Goal: Task Accomplishment & Management: Manage account settings

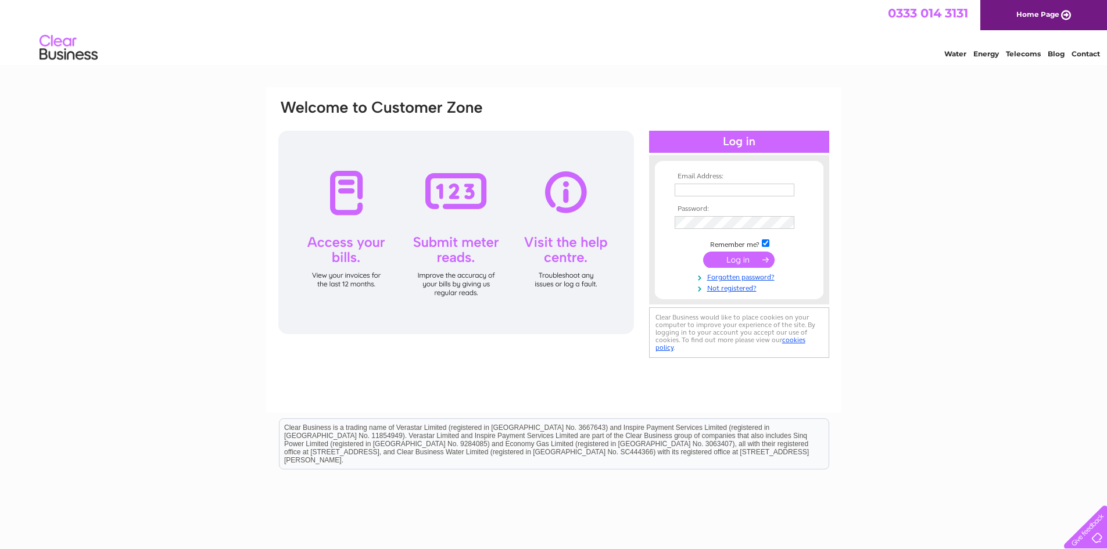
type input "millhousegarage@hotmail.com"
click at [736, 260] on input "submit" at bounding box center [738, 260] width 71 height 16
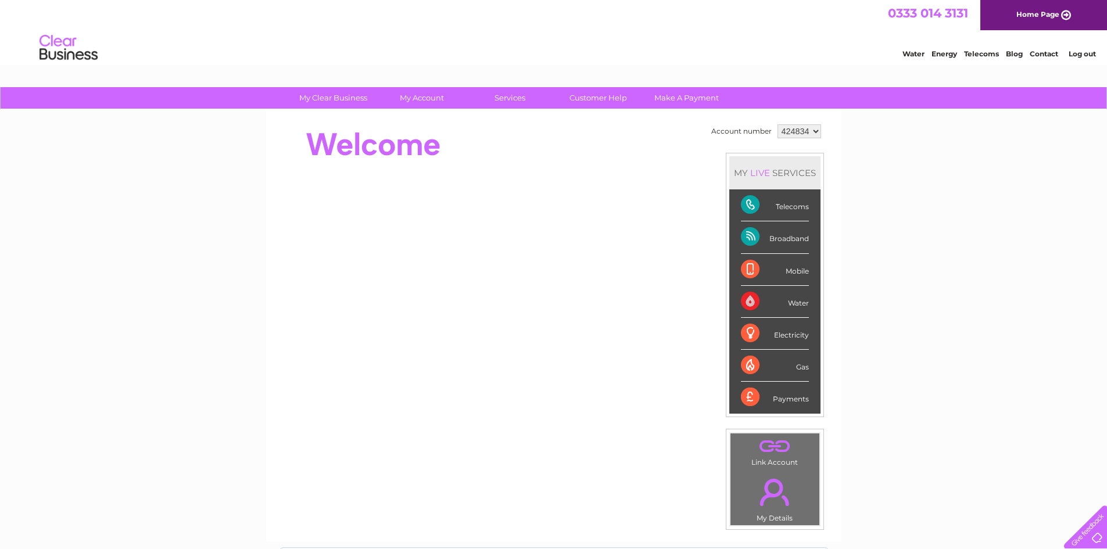
click at [798, 202] on div "Telecoms" at bounding box center [775, 205] width 68 height 32
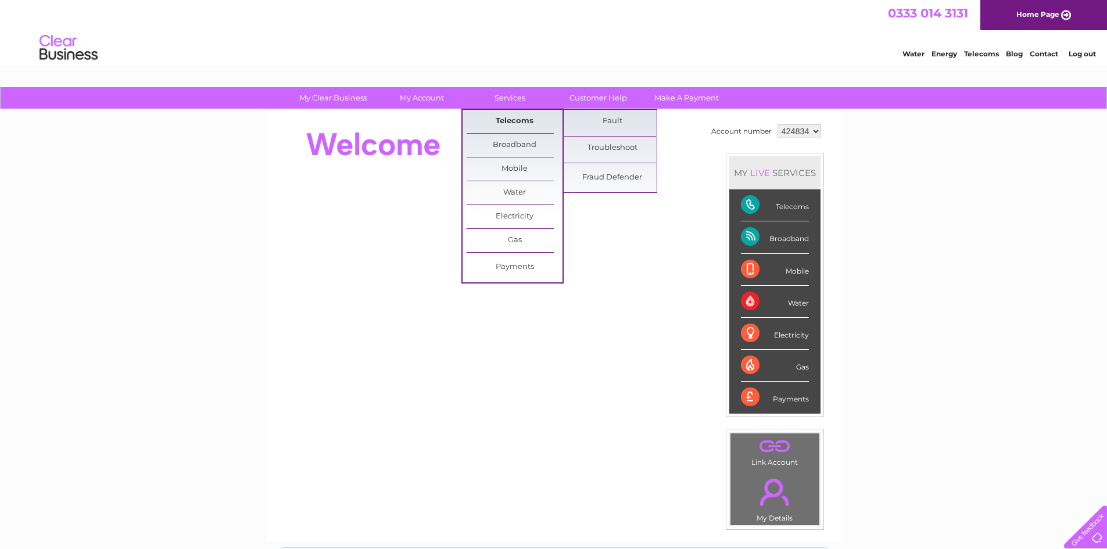
click at [509, 120] on link "Telecoms" at bounding box center [515, 121] width 96 height 23
click at [526, 121] on link "Telecoms" at bounding box center [515, 121] width 96 height 23
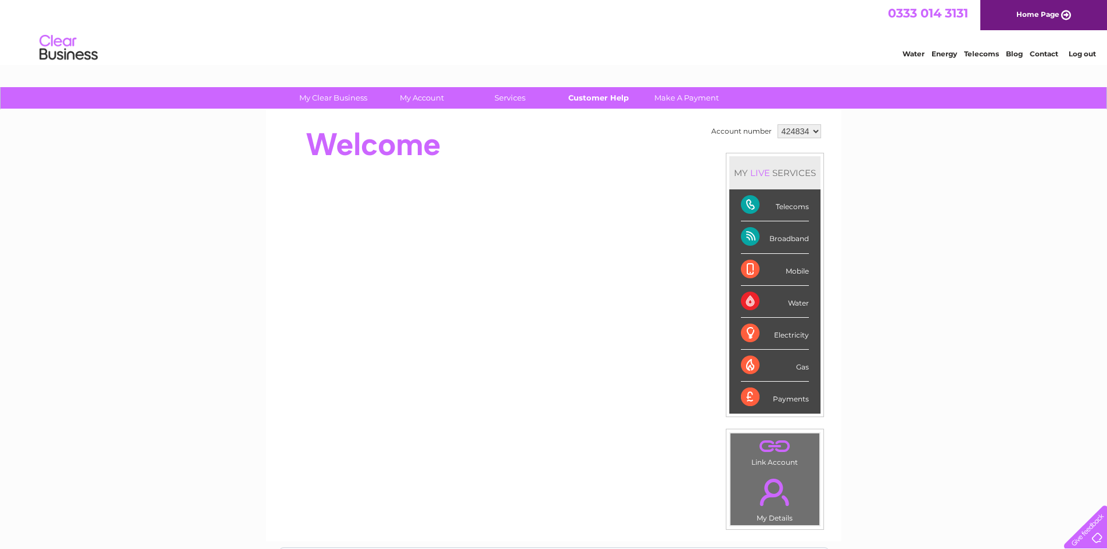
click at [619, 101] on link "Customer Help" at bounding box center [598, 98] width 96 height 22
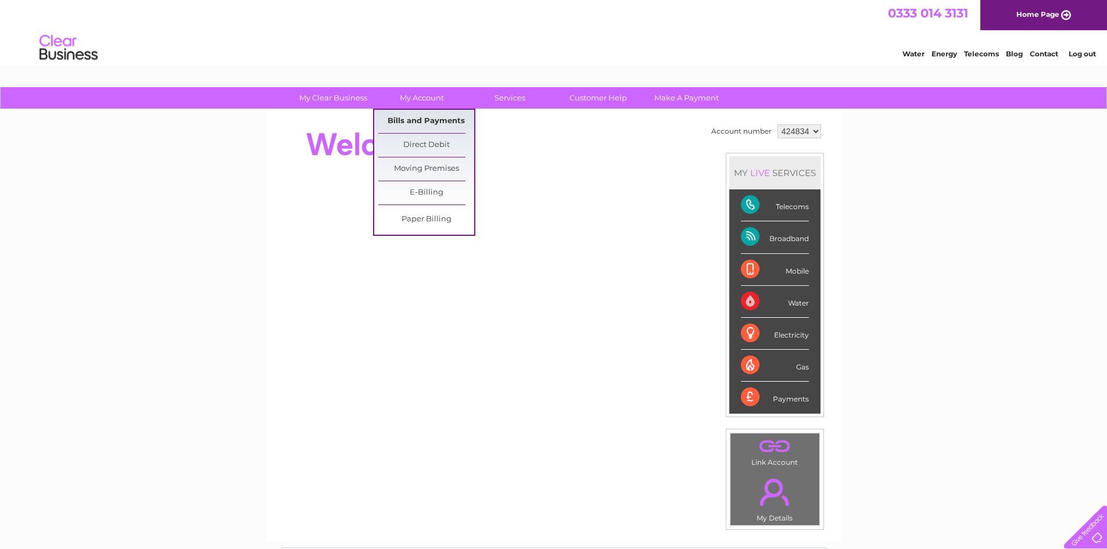
click at [419, 120] on link "Bills and Payments" at bounding box center [426, 121] width 96 height 23
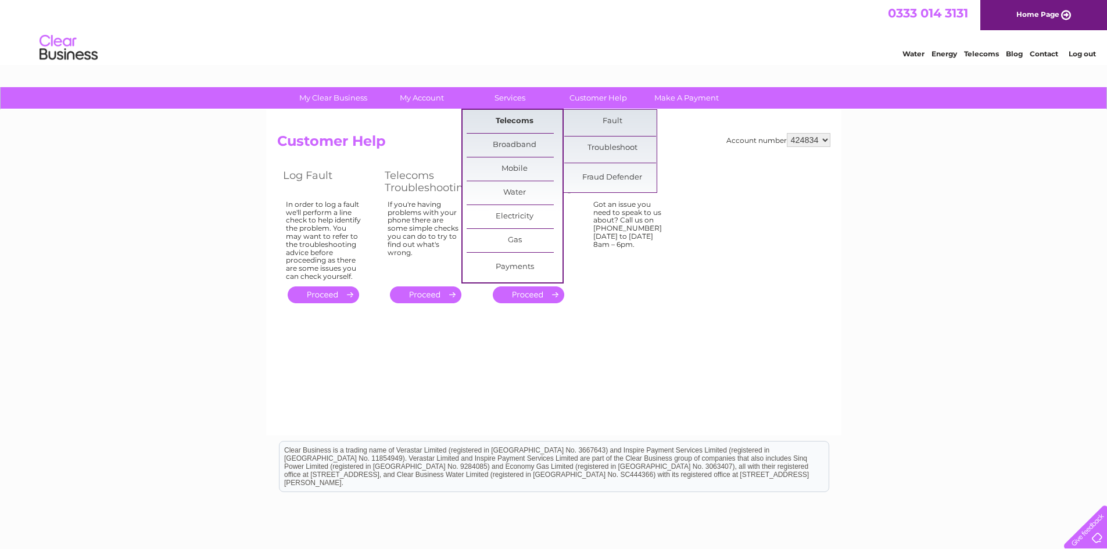
click at [510, 117] on link "Telecoms" at bounding box center [515, 121] width 96 height 23
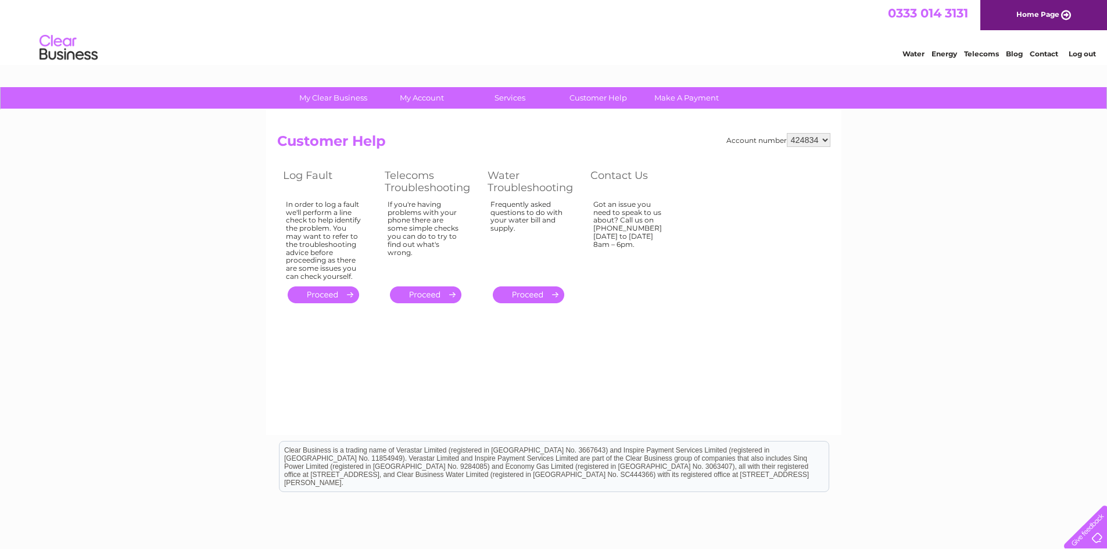
click at [60, 31] on img at bounding box center [68, 47] width 59 height 35
click at [986, 53] on link "Telecoms" at bounding box center [981, 53] width 35 height 9
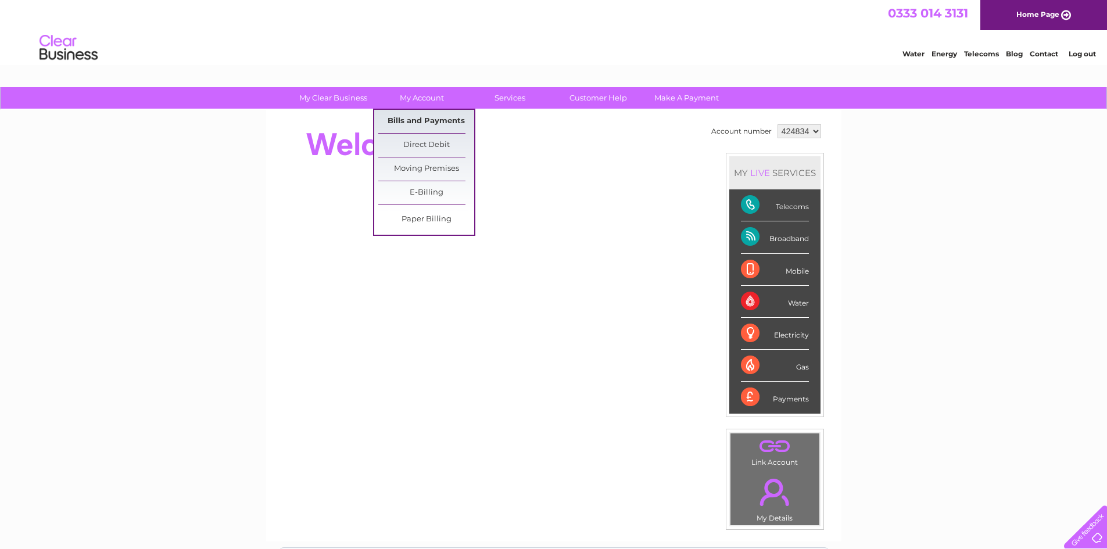
click at [423, 113] on link "Bills and Payments" at bounding box center [426, 121] width 96 height 23
click at [402, 119] on link "Bills and Payments" at bounding box center [426, 121] width 96 height 23
click at [407, 116] on link "Bills and Payments" at bounding box center [426, 121] width 96 height 23
click at [409, 119] on link "Bills and Payments" at bounding box center [426, 121] width 96 height 23
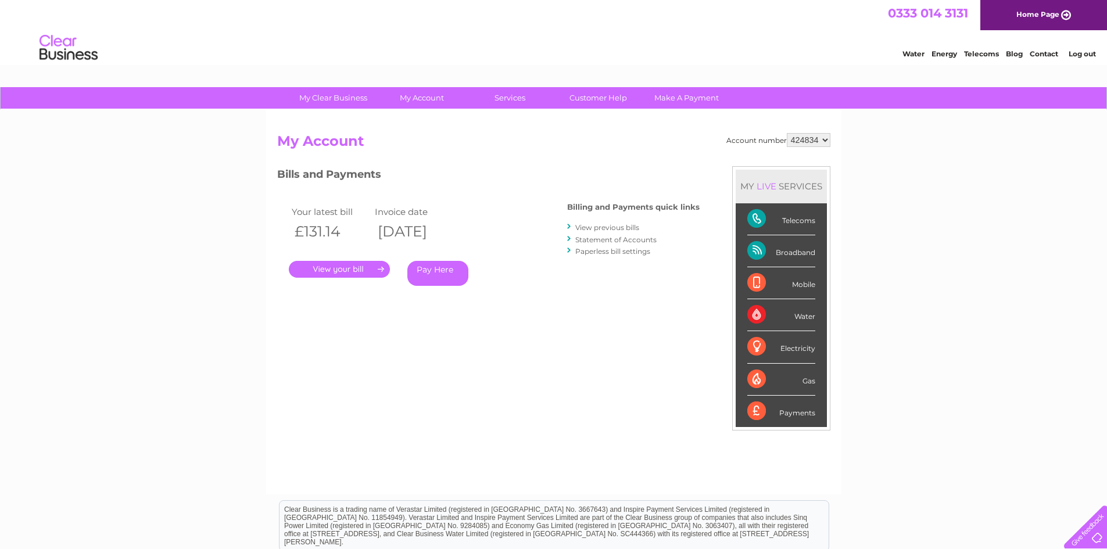
click at [341, 273] on link "." at bounding box center [339, 269] width 101 height 17
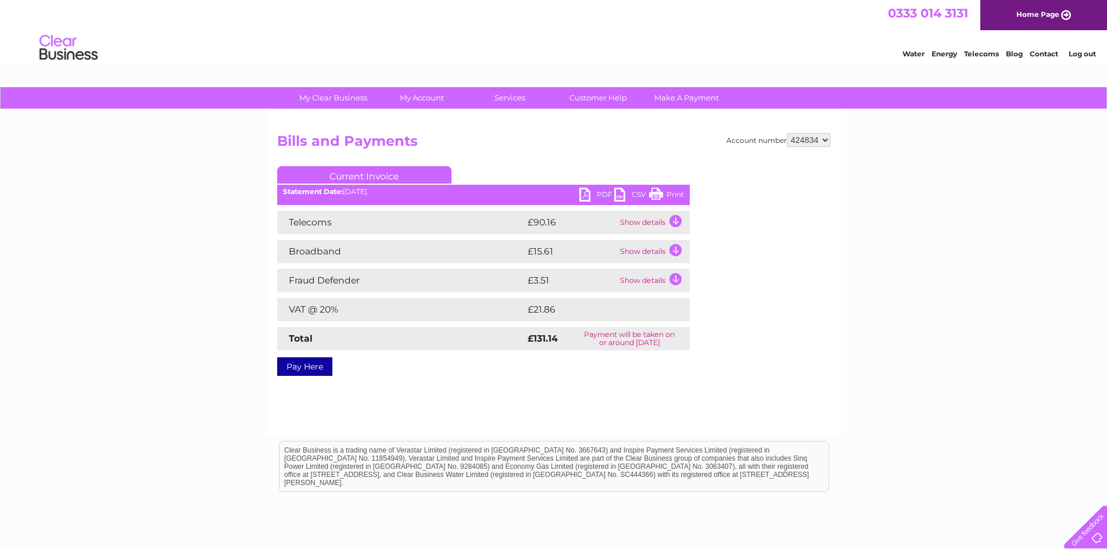
drag, startPoint x: 663, startPoint y: 192, endPoint x: 842, endPoint y: 41, distance: 234.7
click at [663, 192] on link "Print" at bounding box center [666, 196] width 35 height 17
drag, startPoint x: 825, startPoint y: 352, endPoint x: 1078, endPoint y: 577, distance: 338.4
click at [1079, 54] on link "Log out" at bounding box center [1082, 53] width 27 height 9
